Goal: Find specific page/section

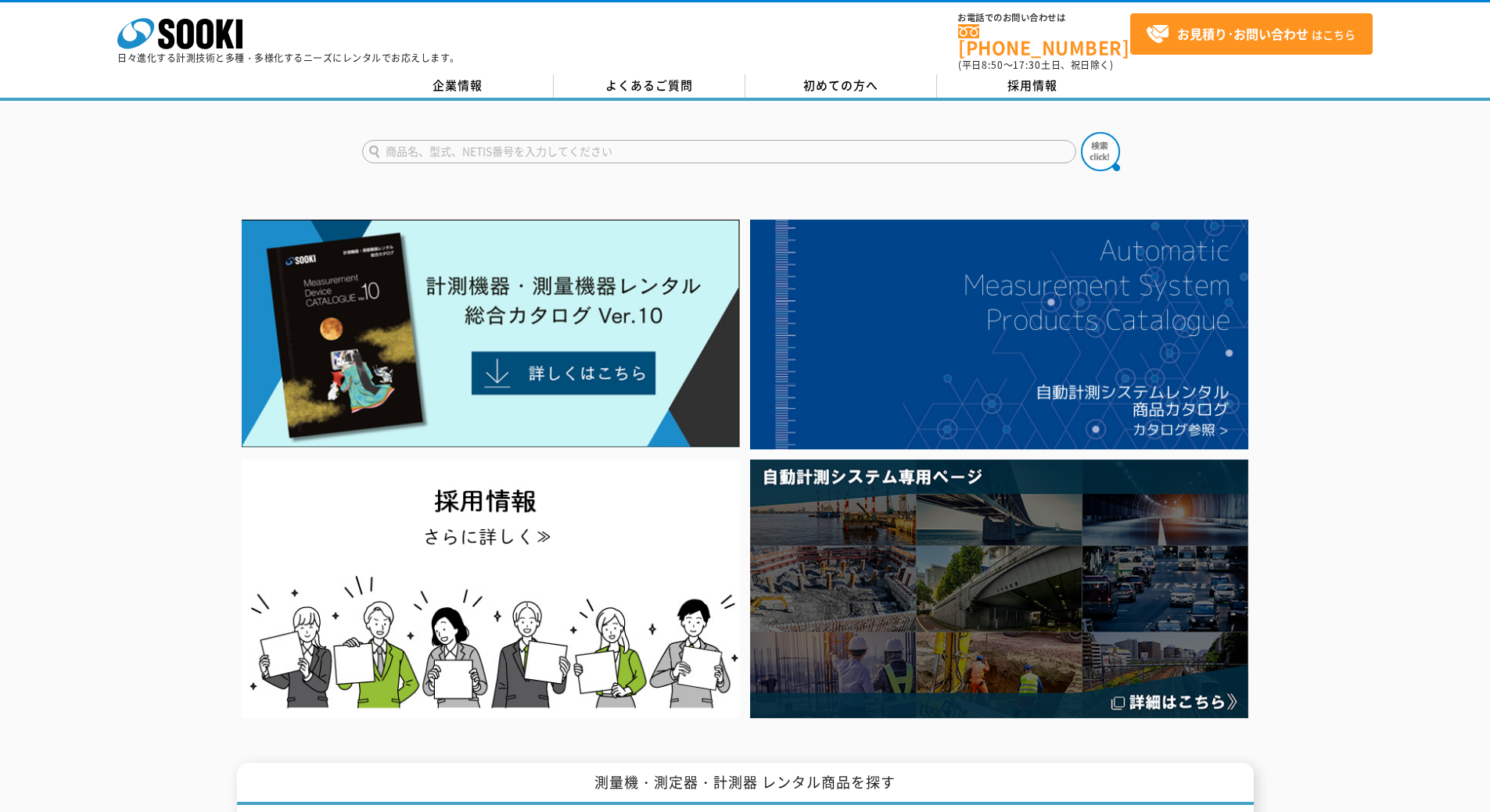
click at [544, 140] on input "text" at bounding box center [718, 151] width 714 height 24
type input "NL-42"
click at [1080, 132] on button at bounding box center [1100, 151] width 39 height 39
